Goal: Information Seeking & Learning: Learn about a topic

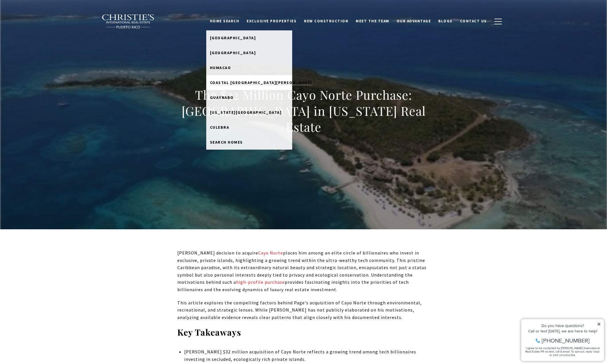
click at [235, 81] on span "Coastal [GEOGRAPHIC_DATA][PERSON_NAME]" at bounding box center [261, 82] width 102 height 5
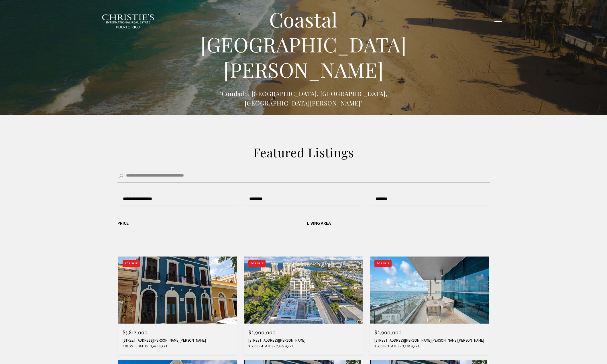
type input "******"
type input "*********"
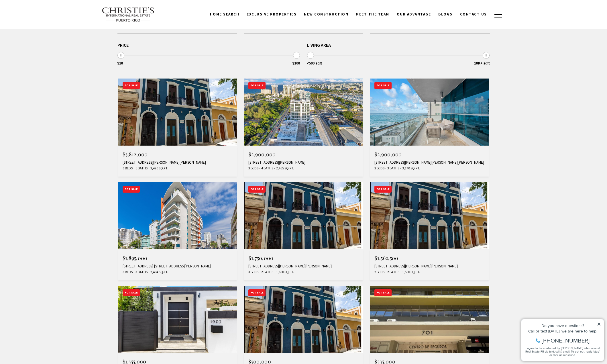
scroll to position [176, 0]
